Goal: Information Seeking & Learning: Learn about a topic

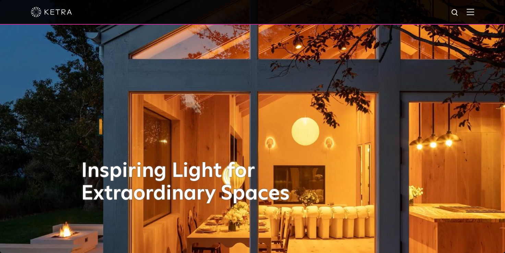
click at [49, 14] on img at bounding box center [51, 12] width 41 height 10
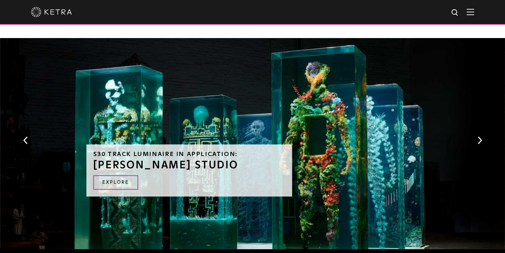
scroll to position [589, 0]
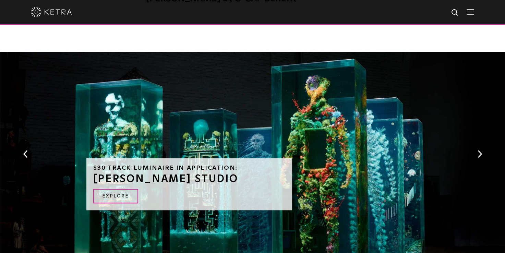
click at [479, 149] on button "Next" at bounding box center [479, 153] width 7 height 9
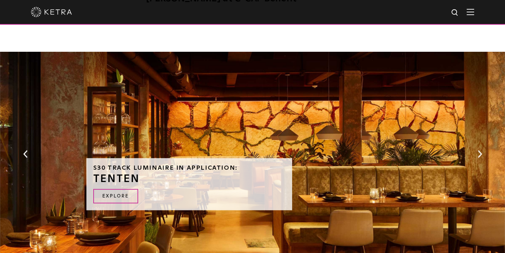
click at [479, 149] on button "Next" at bounding box center [479, 153] width 7 height 9
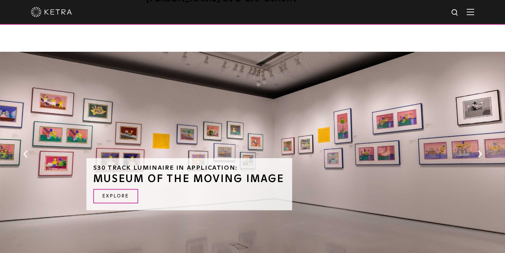
click at [479, 149] on button "Next" at bounding box center [479, 153] width 7 height 9
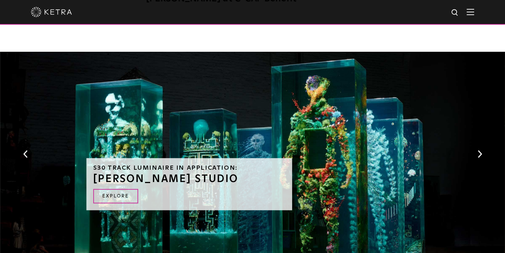
click at [479, 149] on button "Next" at bounding box center [479, 153] width 7 height 9
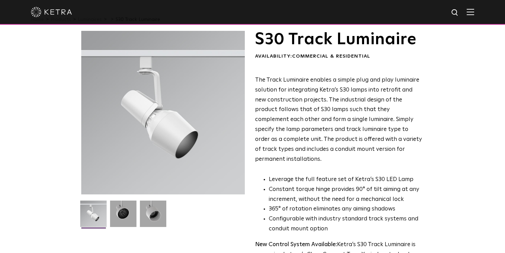
scroll to position [0, 0]
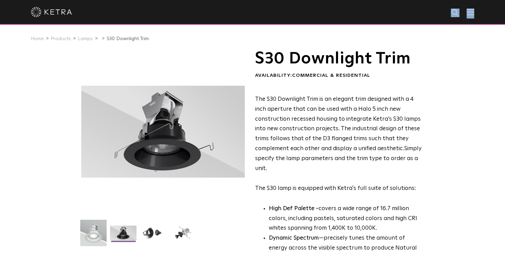
drag, startPoint x: 470, startPoint y: 17, endPoint x: 475, endPoint y: 13, distance: 6.5
click at [475, 13] on div at bounding box center [252, 12] width 505 height 25
click at [474, 13] on img at bounding box center [470, 12] width 8 height 7
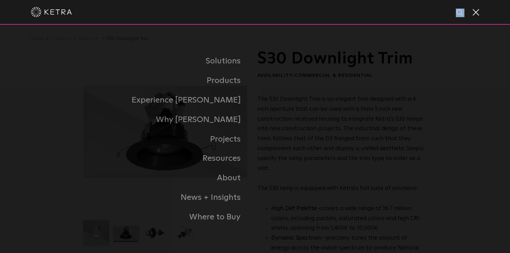
click at [475, 13] on span at bounding box center [476, 12] width 8 height 7
